Goal: Transaction & Acquisition: Obtain resource

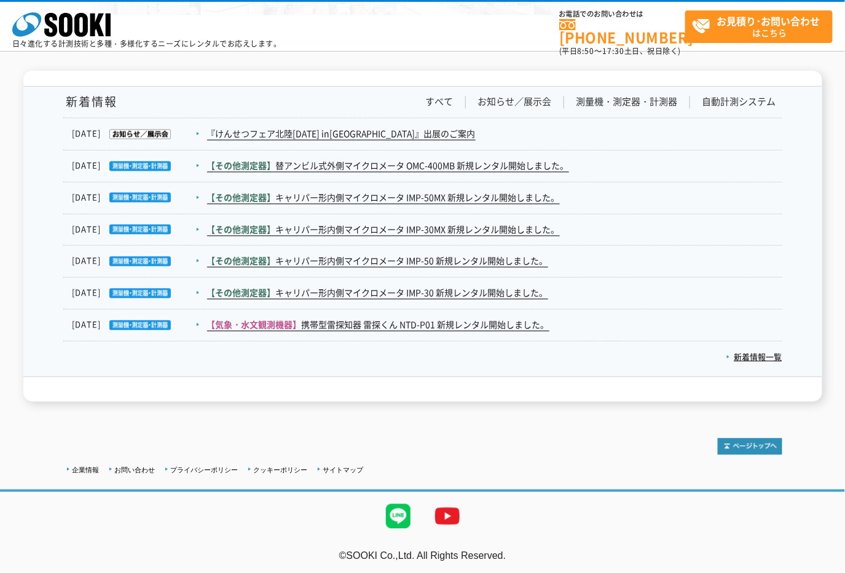
scroll to position [2212, 0]
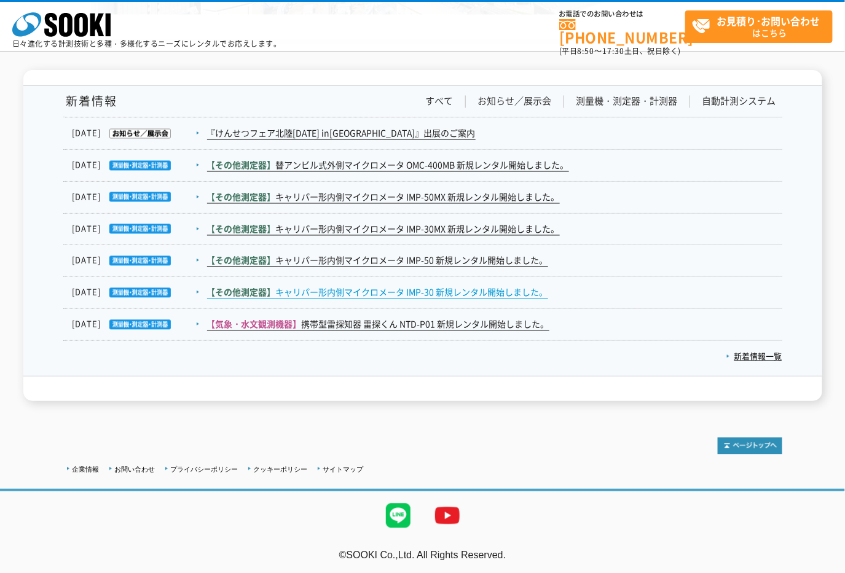
click at [423, 291] on link "【その他測定器】 キャリパー形内側マイクロメータ IMP-30 新規レンタル開始しました。" at bounding box center [377, 292] width 341 height 13
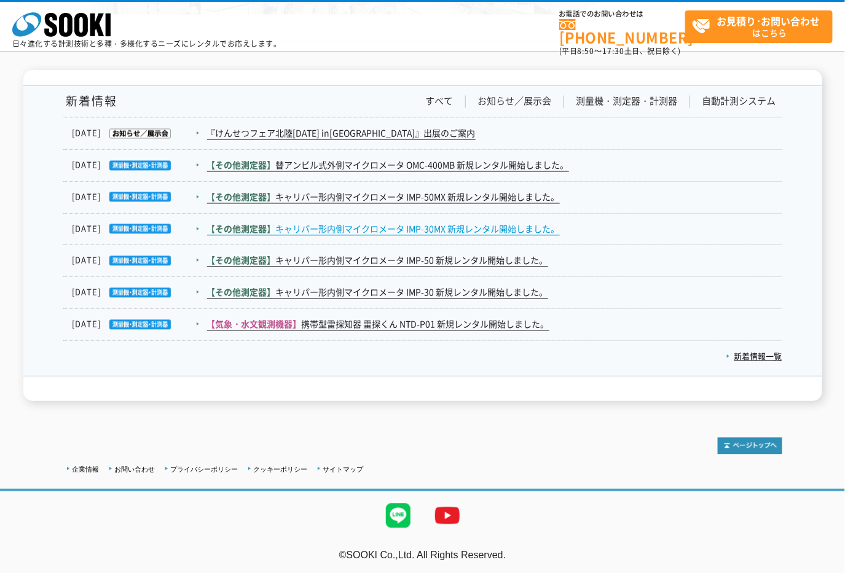
click at [433, 229] on link "【その他測定器】 キャリパー形内側マイクロメータ IMP-30MX 新規レンタル開始しました。" at bounding box center [383, 229] width 353 height 13
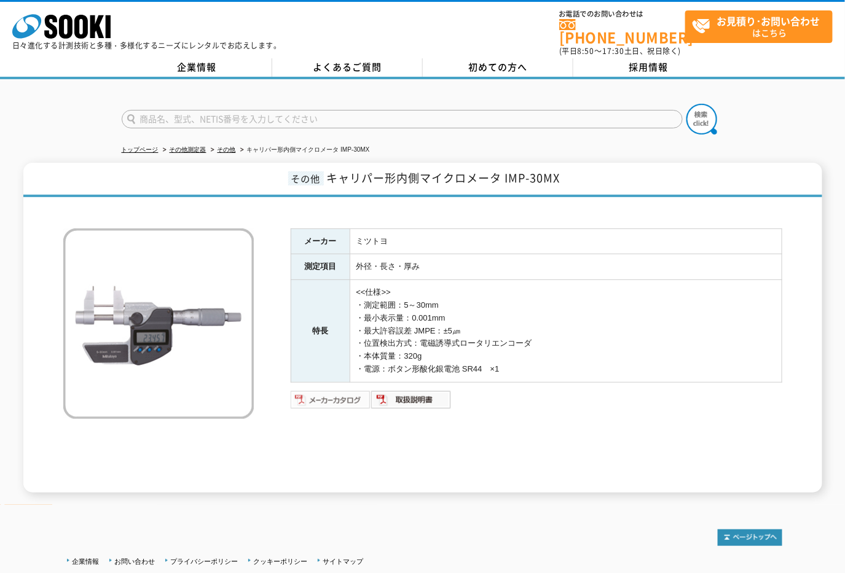
click at [321, 390] on img at bounding box center [331, 400] width 81 height 20
click at [339, 394] on img at bounding box center [331, 400] width 81 height 20
click at [144, 146] on link "トップページ" at bounding box center [140, 149] width 37 height 7
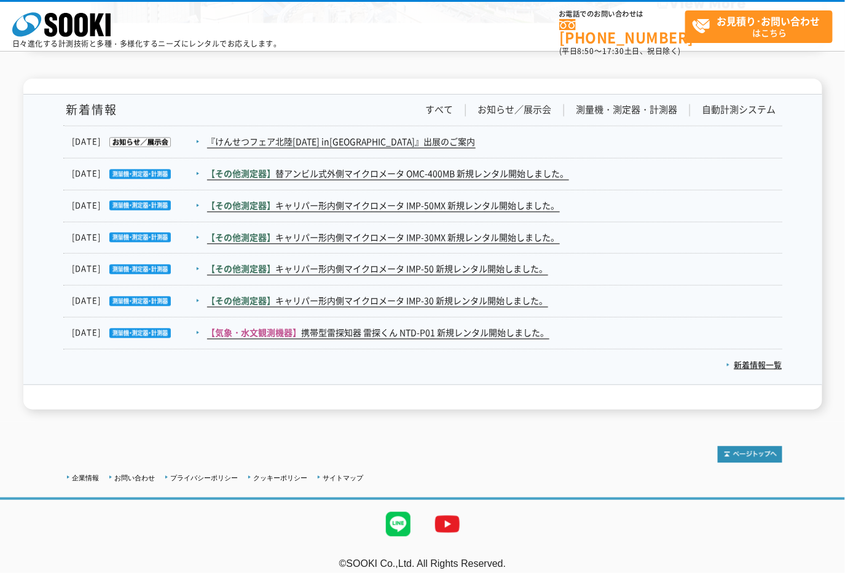
scroll to position [2212, 0]
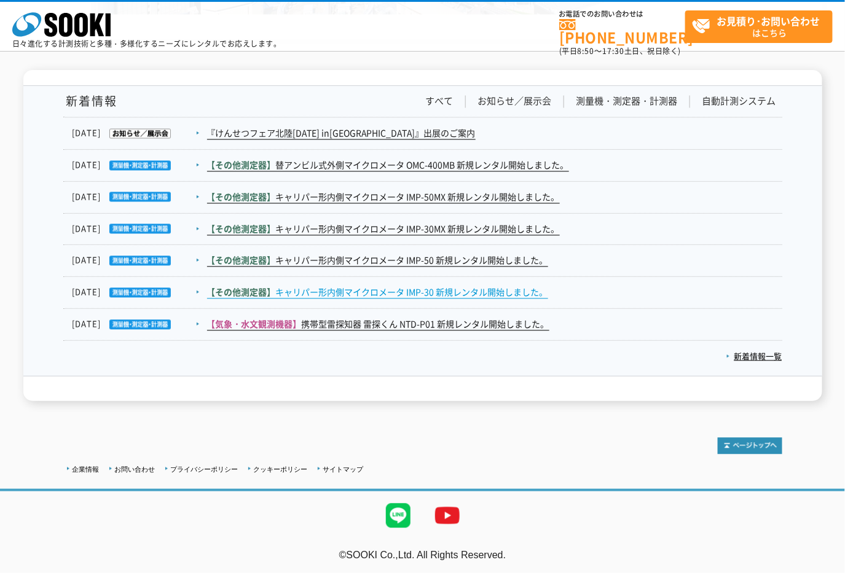
click at [465, 286] on link "【その他測定器】 キャリパー形内側マイクロメータ IMP-30 新規レンタル開始しました。" at bounding box center [377, 292] width 341 height 13
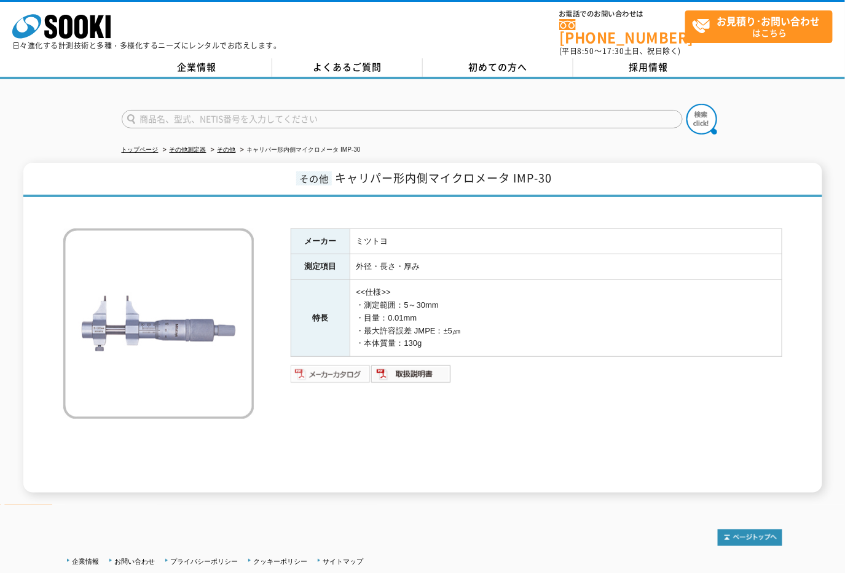
click at [341, 364] on img at bounding box center [331, 374] width 81 height 20
click at [425, 364] on img at bounding box center [411, 374] width 81 height 20
